Goal: Information Seeking & Learning: Learn about a topic

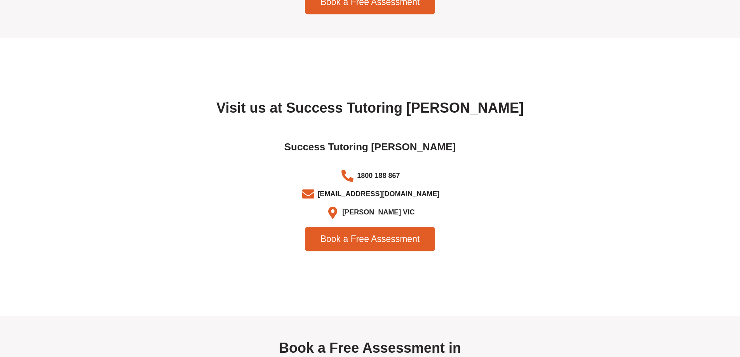
scroll to position [2448, 0]
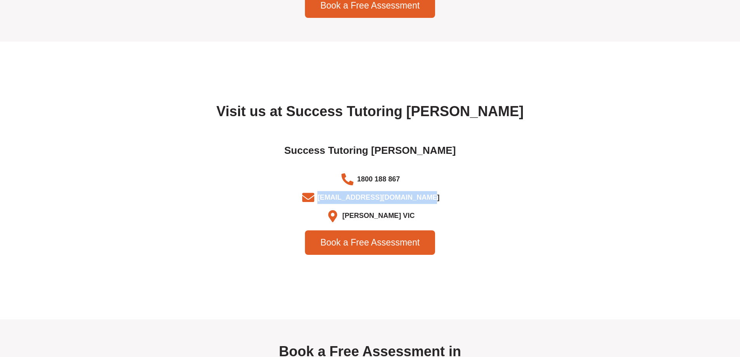
drag, startPoint x: 431, startPoint y: 214, endPoint x: 323, endPoint y: 216, distance: 107.3
click at [323, 207] on li "[EMAIL_ADDRESS][DOMAIN_NAME]" at bounding box center [370, 199] width 427 height 16
copy li "[EMAIL_ADDRESS][DOMAIN_NAME]"
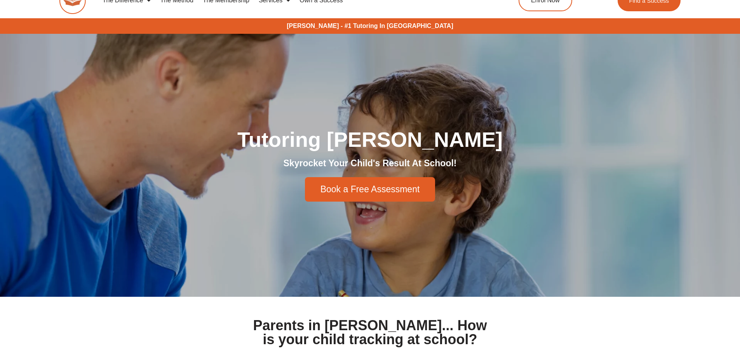
scroll to position [0, 0]
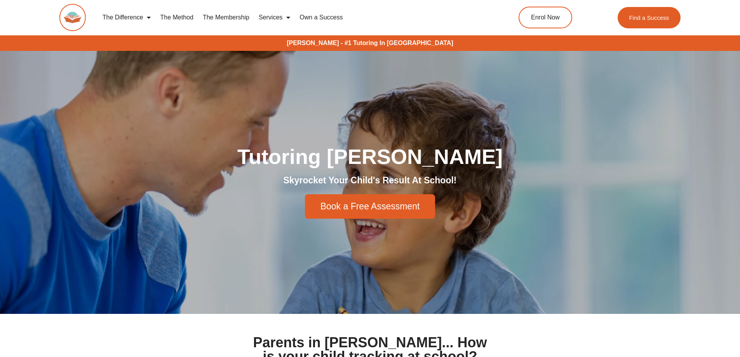
click at [248, 17] on link "The Membership" at bounding box center [226, 18] width 56 height 18
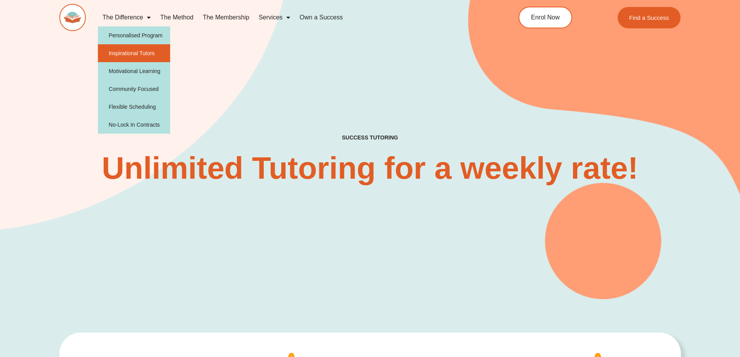
click at [131, 52] on link "Inspirational Tutors" at bounding box center [134, 53] width 73 height 18
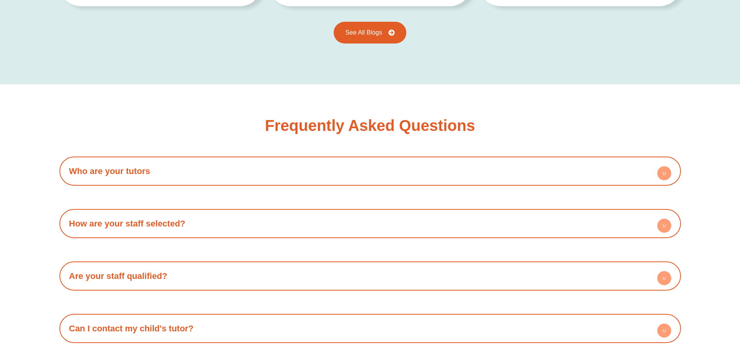
scroll to position [1358, 0]
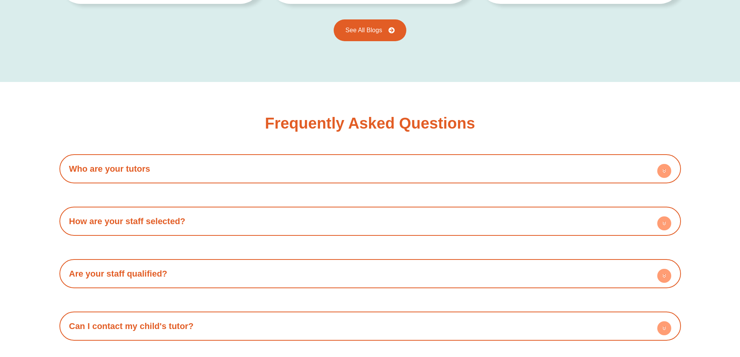
click at [667, 216] on circle at bounding box center [664, 223] width 14 height 14
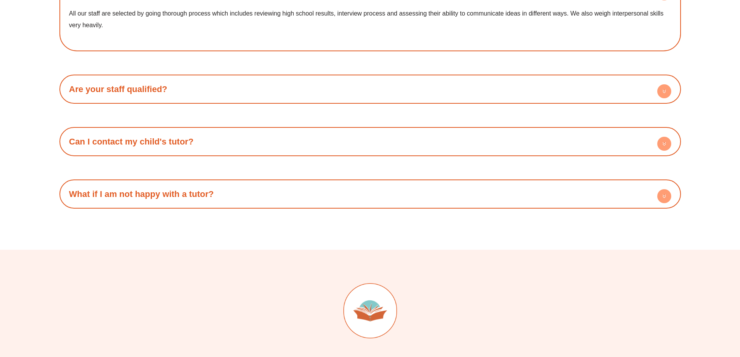
scroll to position [1591, 0]
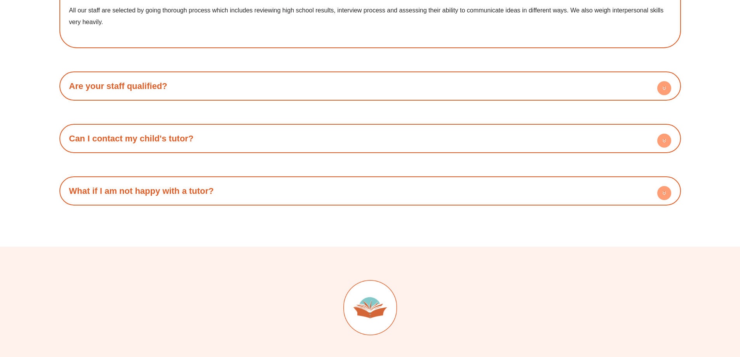
click at [111, 199] on div "Frequently Asked Questions Who are your tutors All our tutors are high achievin…" at bounding box center [370, 44] width 622 height 390
click at [120, 186] on h4 "What if I am not happy with a tutor?" at bounding box center [370, 190] width 614 height 21
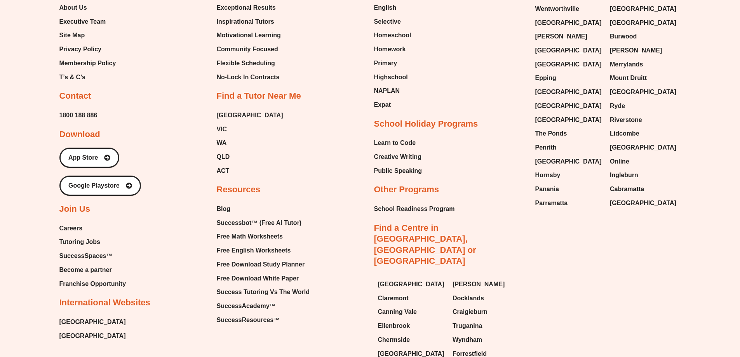
scroll to position [2096, 0]
